Goal: Transaction & Acquisition: Purchase product/service

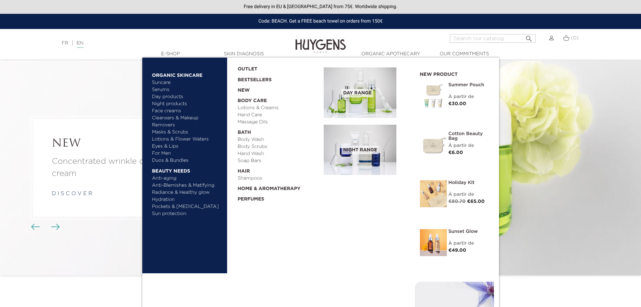
click at [160, 152] on link "For Men" at bounding box center [187, 153] width 70 height 7
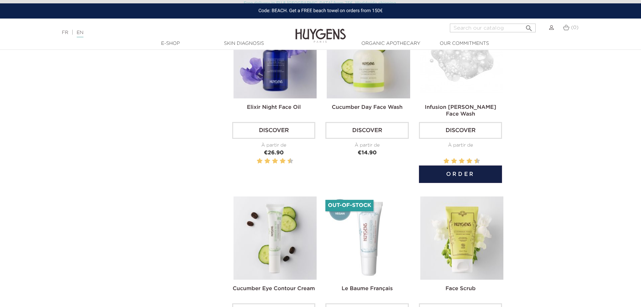
scroll to position [337, 0]
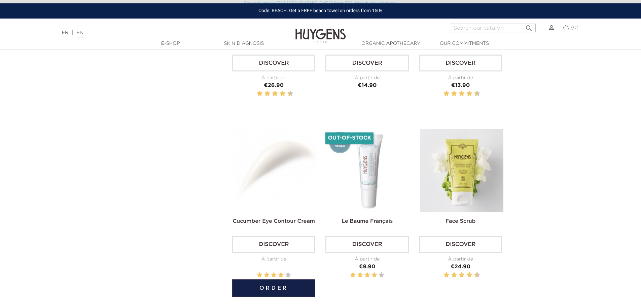
click at [270, 199] on img at bounding box center [275, 170] width 83 height 83
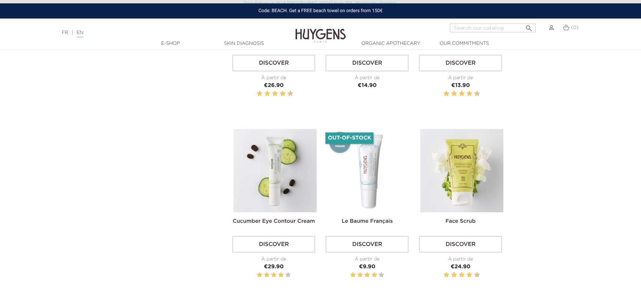
scroll to position [471, 0]
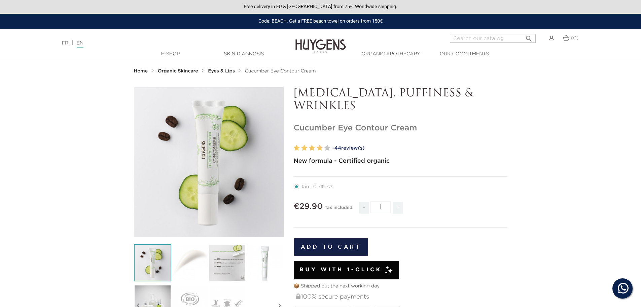
click at [349, 147] on link "- 44 review(s)" at bounding box center [420, 148] width 175 height 10
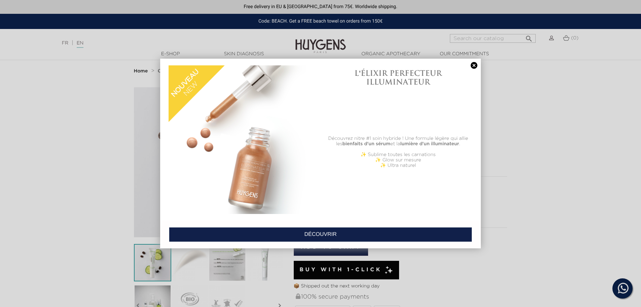
click at [474, 68] on link at bounding box center [474, 65] width 9 height 7
